Goal: Task Accomplishment & Management: Manage account settings

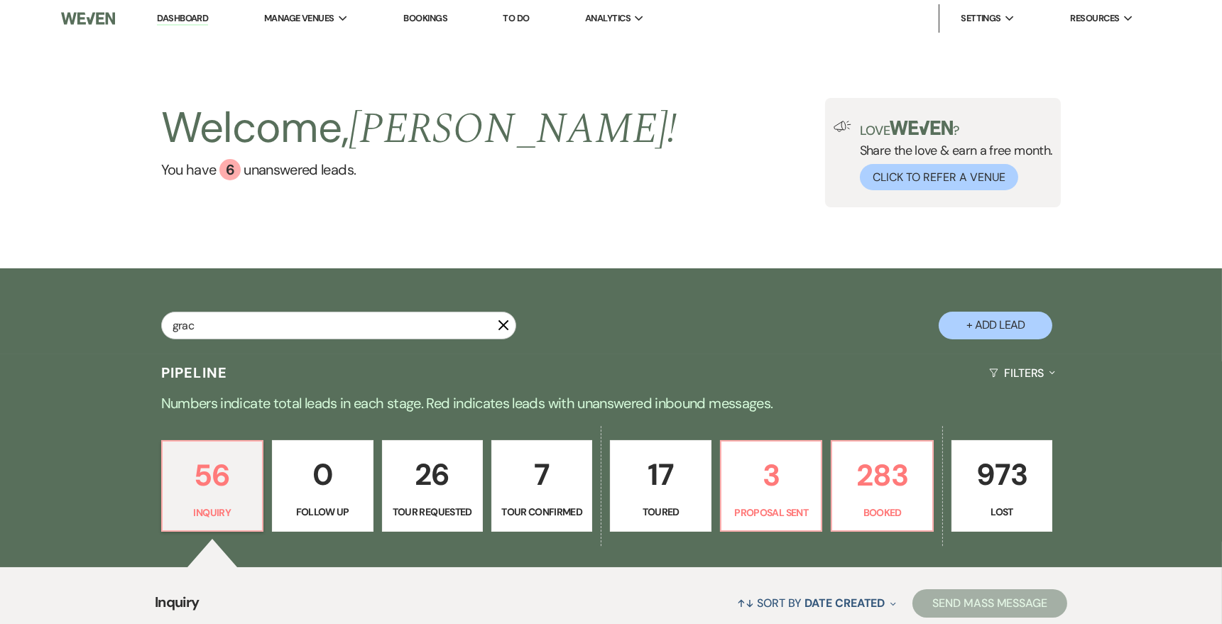
type input "grace"
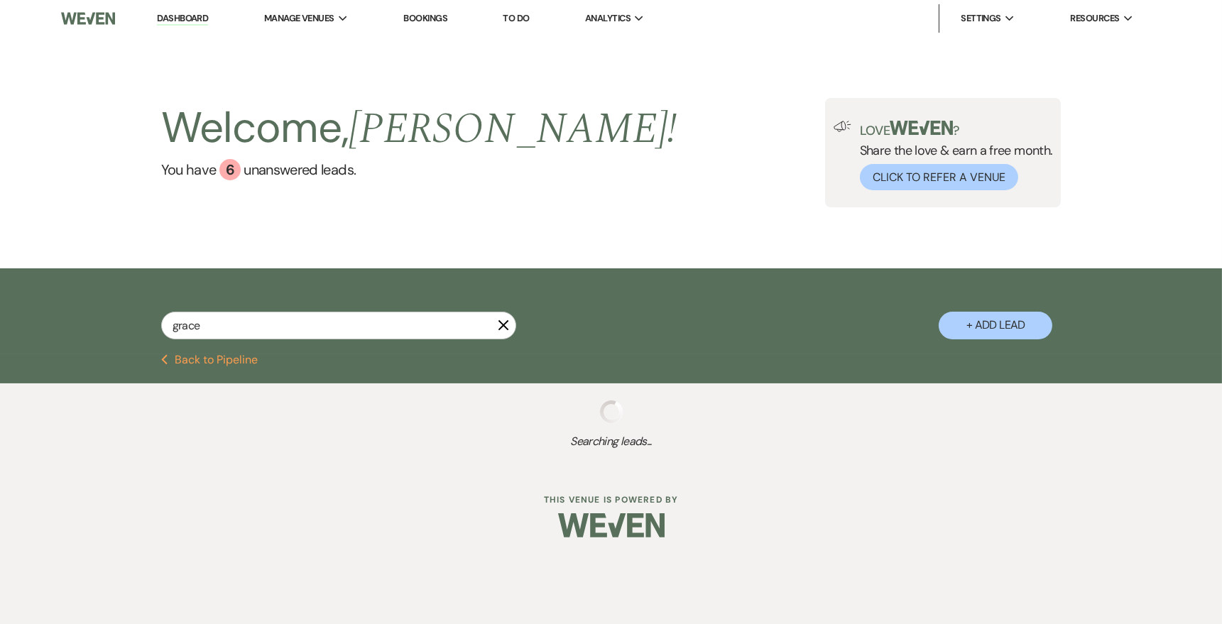
select select "5"
select select "8"
select select "10"
select select "8"
select select "5"
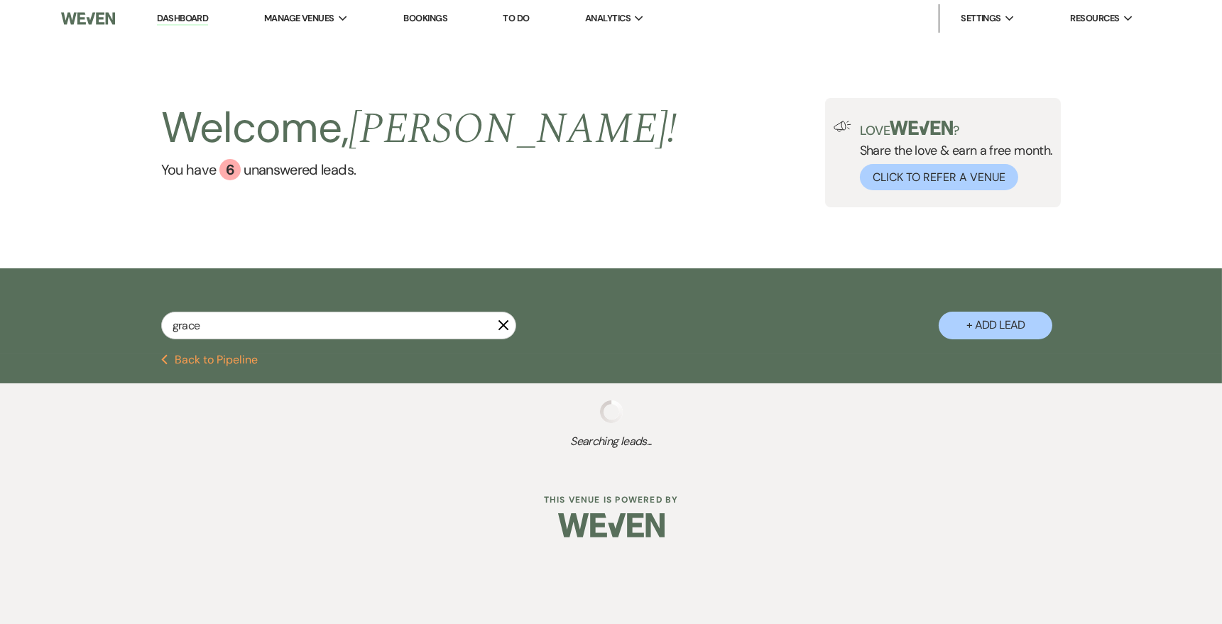
select select "8"
select select "5"
select select "8"
select select "6"
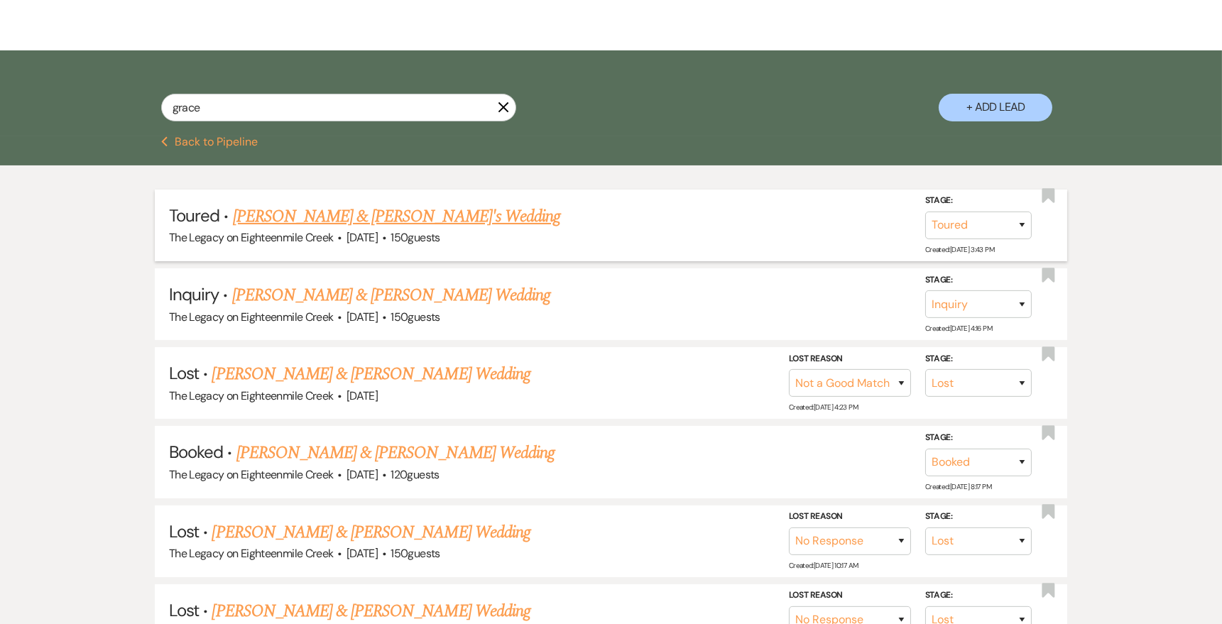
scroll to position [221, 0]
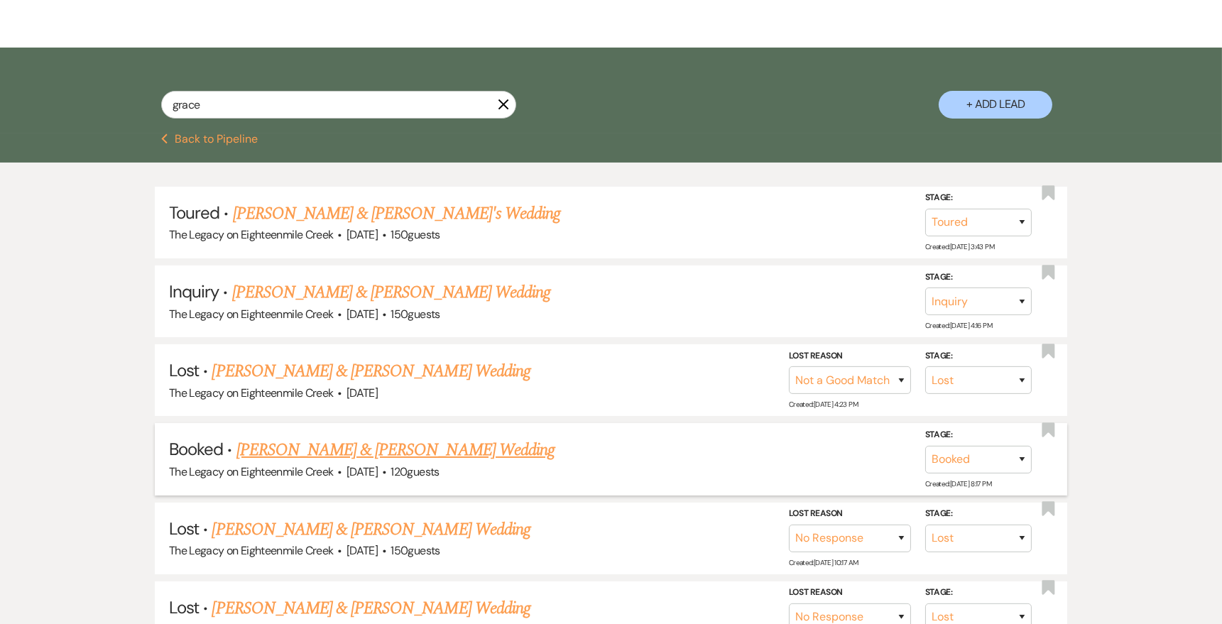
type input "grace"
click at [421, 453] on link "[PERSON_NAME] & [PERSON_NAME] Wedding" at bounding box center [395, 450] width 318 height 26
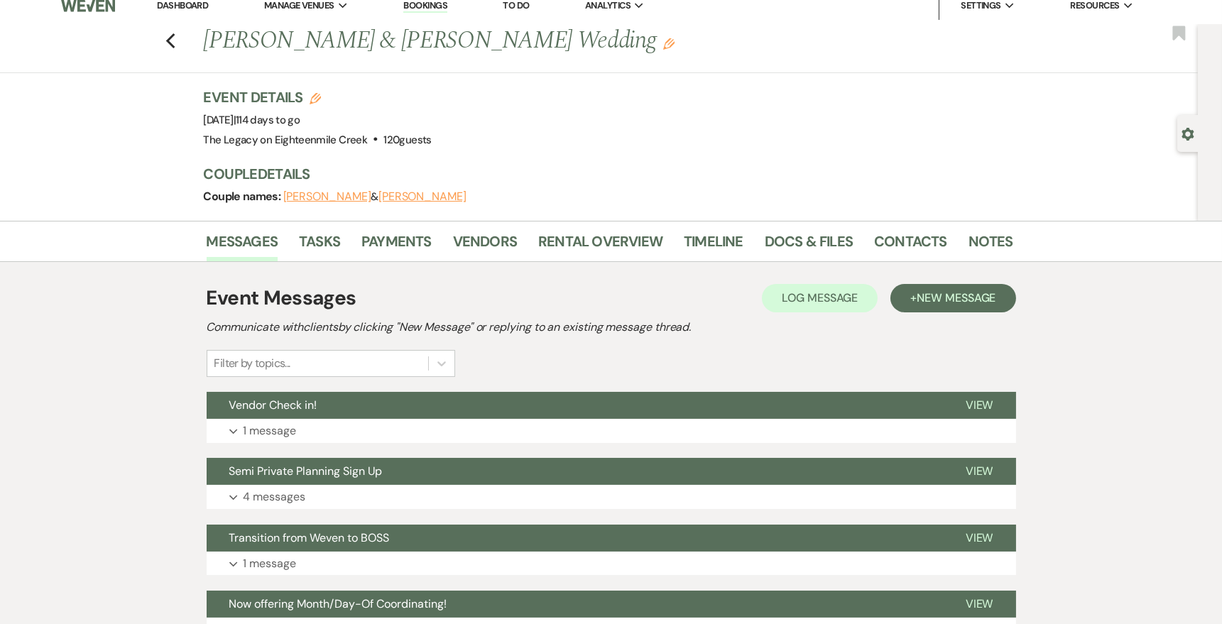
scroll to position [17, 0]
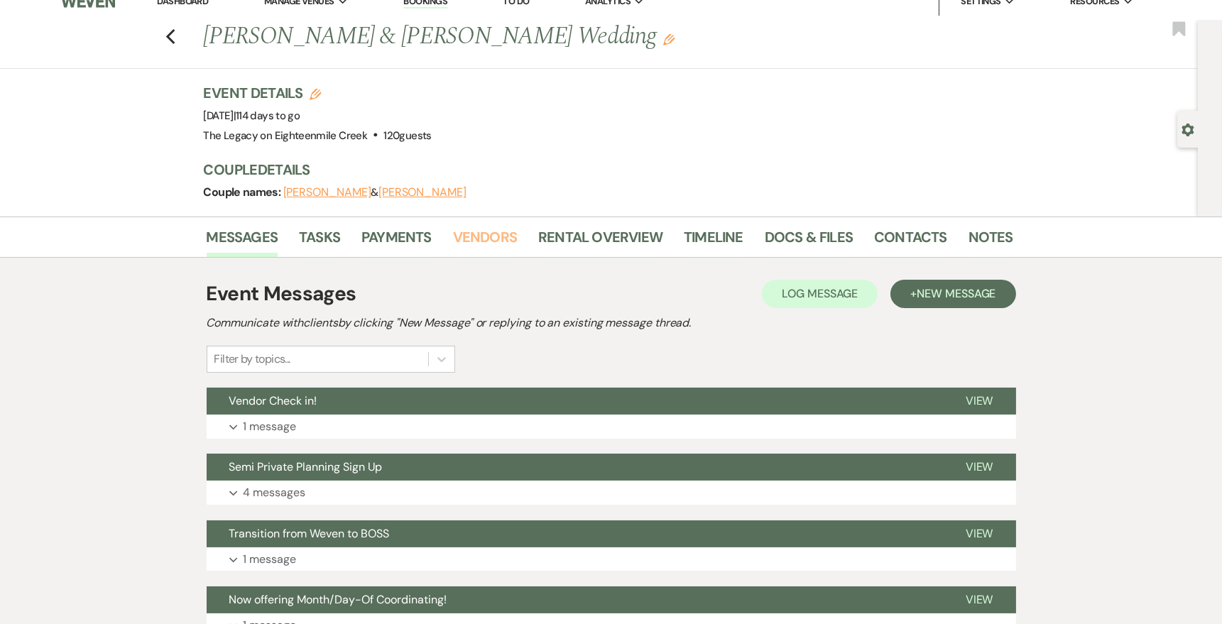
click at [502, 236] on link "Vendors" at bounding box center [485, 241] width 64 height 31
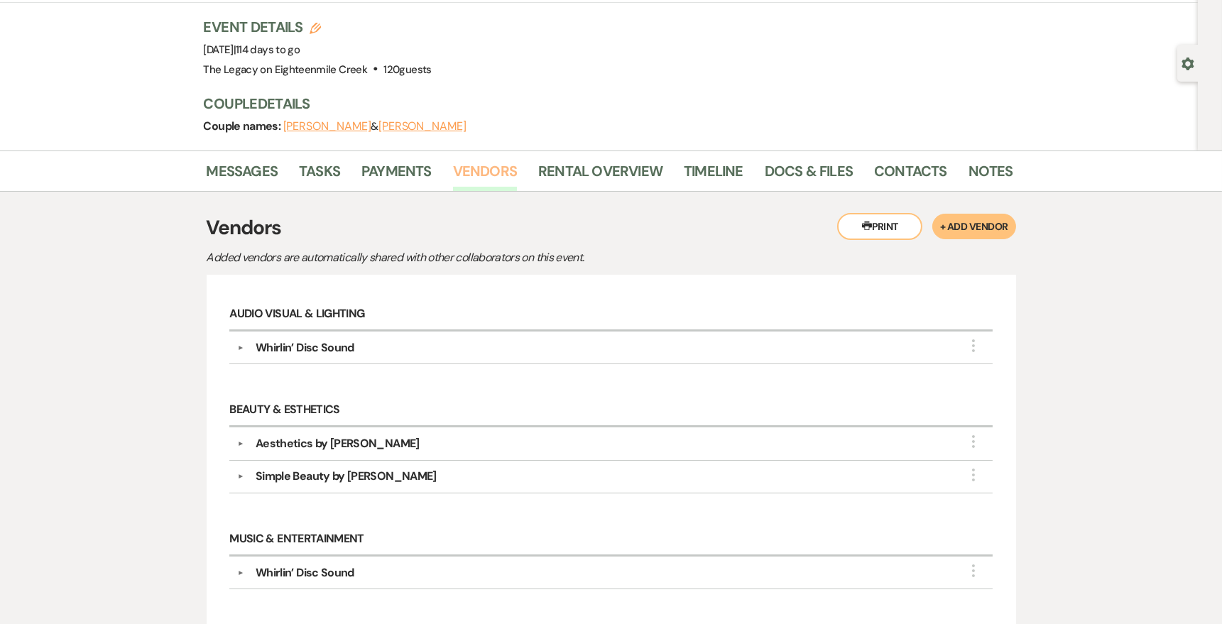
scroll to position [71, 0]
